Goal: Information Seeking & Learning: Learn about a topic

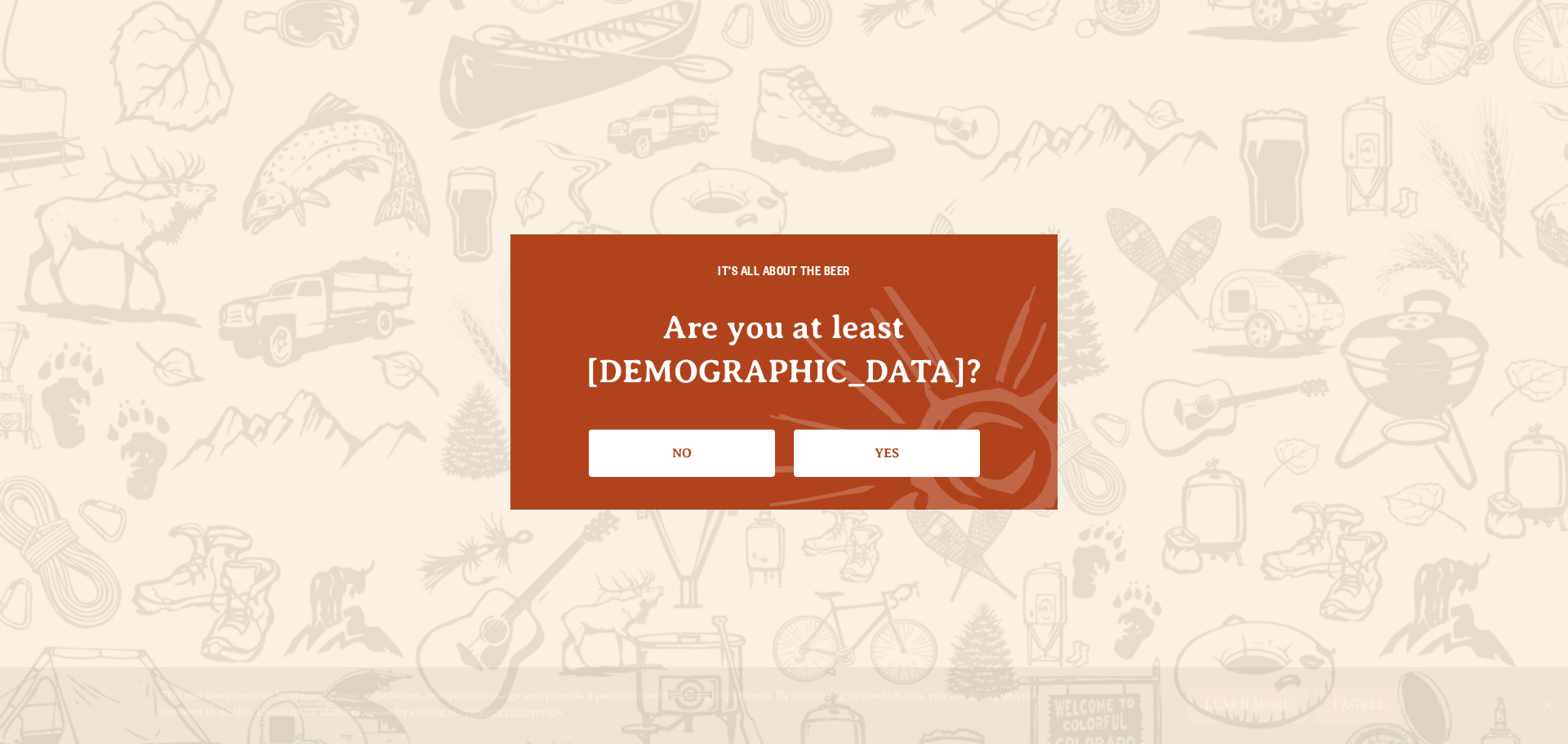
click at [898, 450] on link "Yes" at bounding box center [887, 453] width 186 height 47
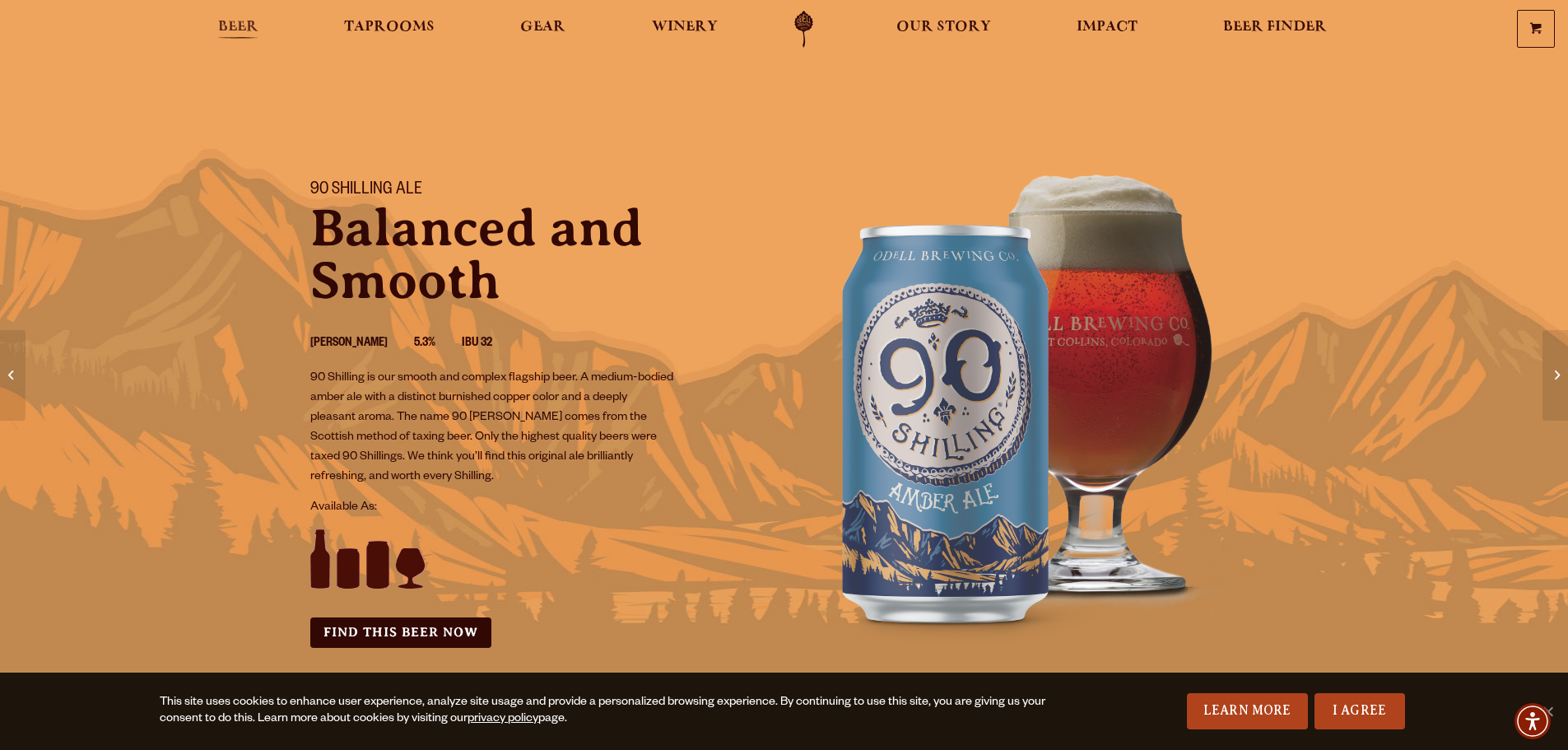
click at [249, 28] on span "Beer" at bounding box center [238, 27] width 40 height 13
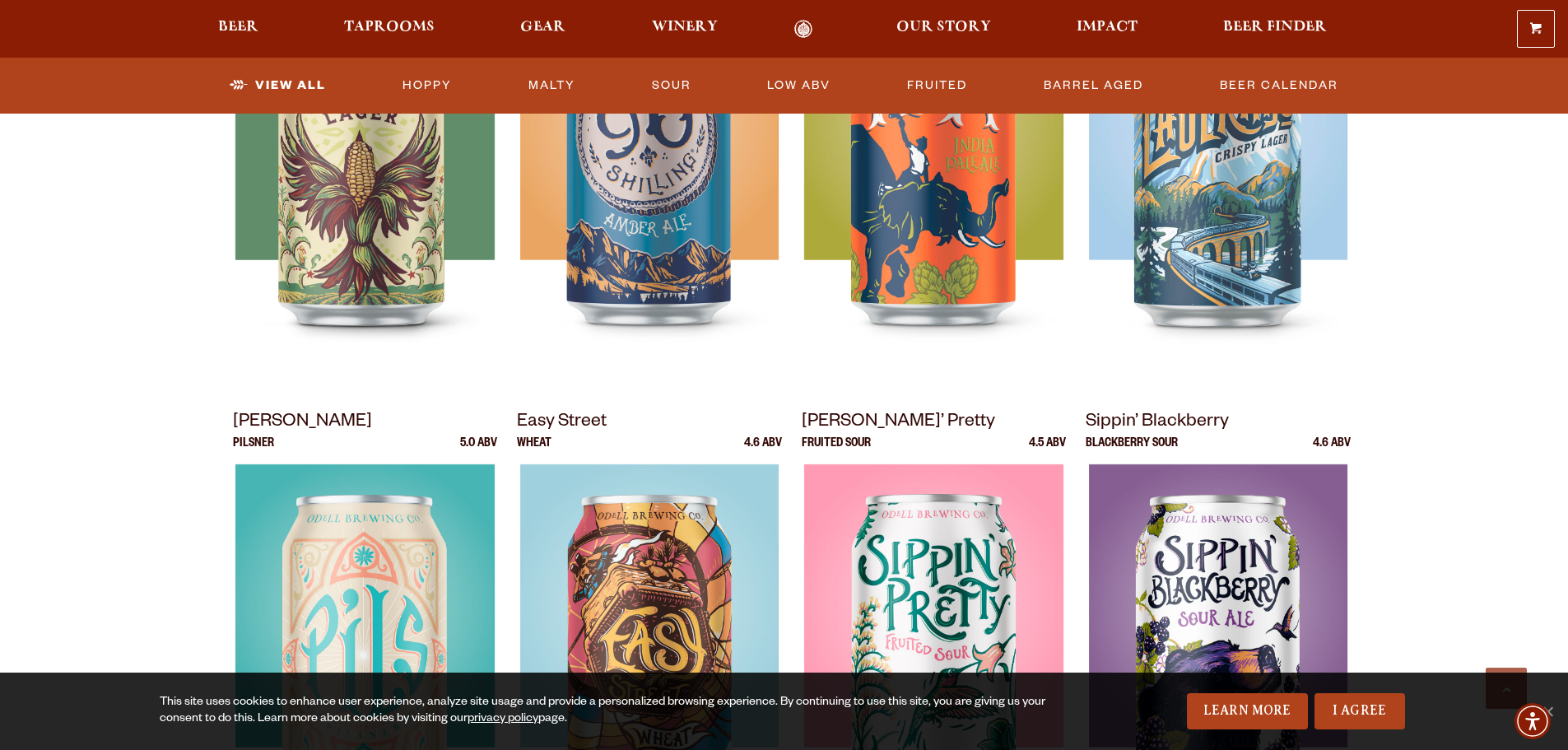
scroll to position [576, 0]
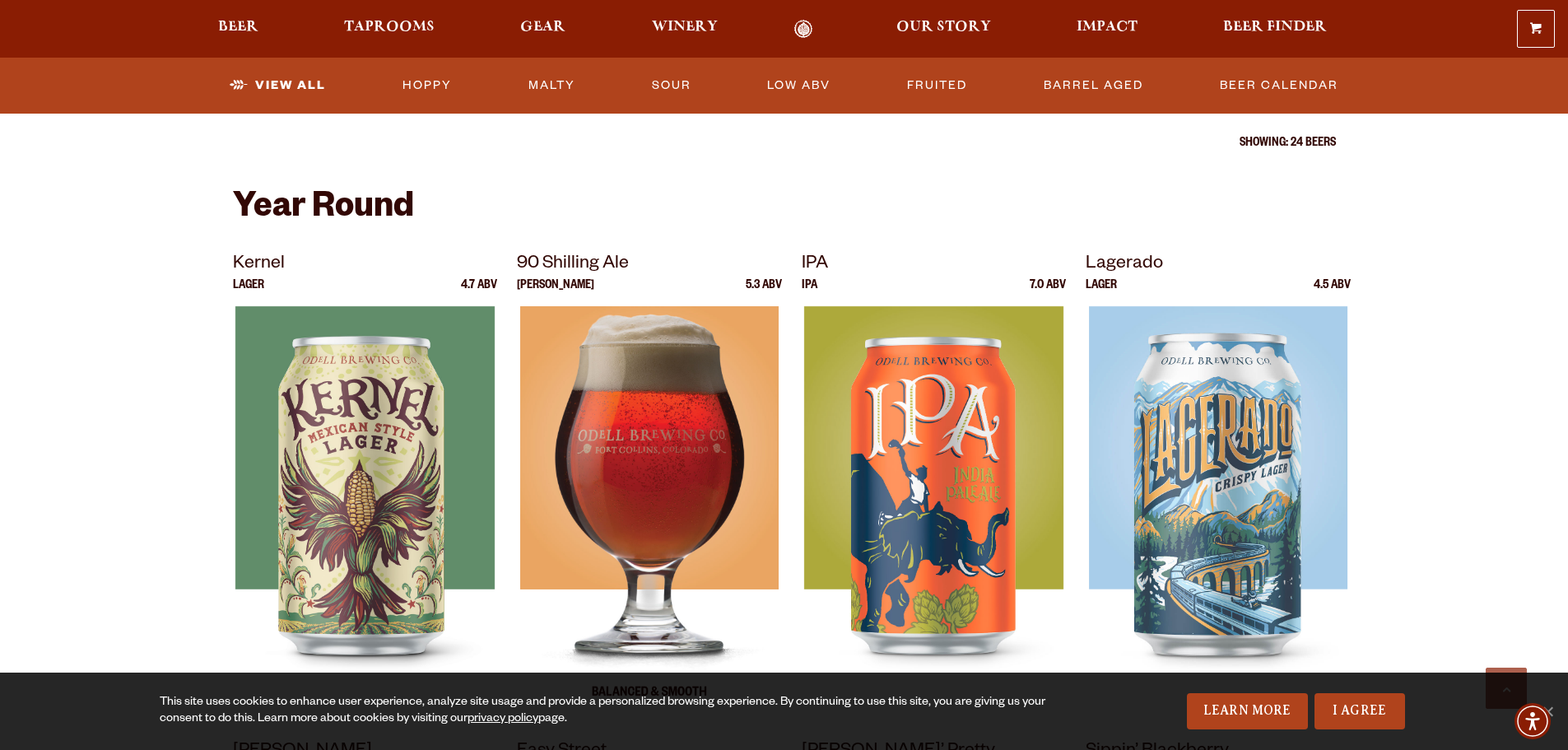
click at [701, 447] on img at bounding box center [649, 512] width 258 height 412
